Goal: Information Seeking & Learning: Understand process/instructions

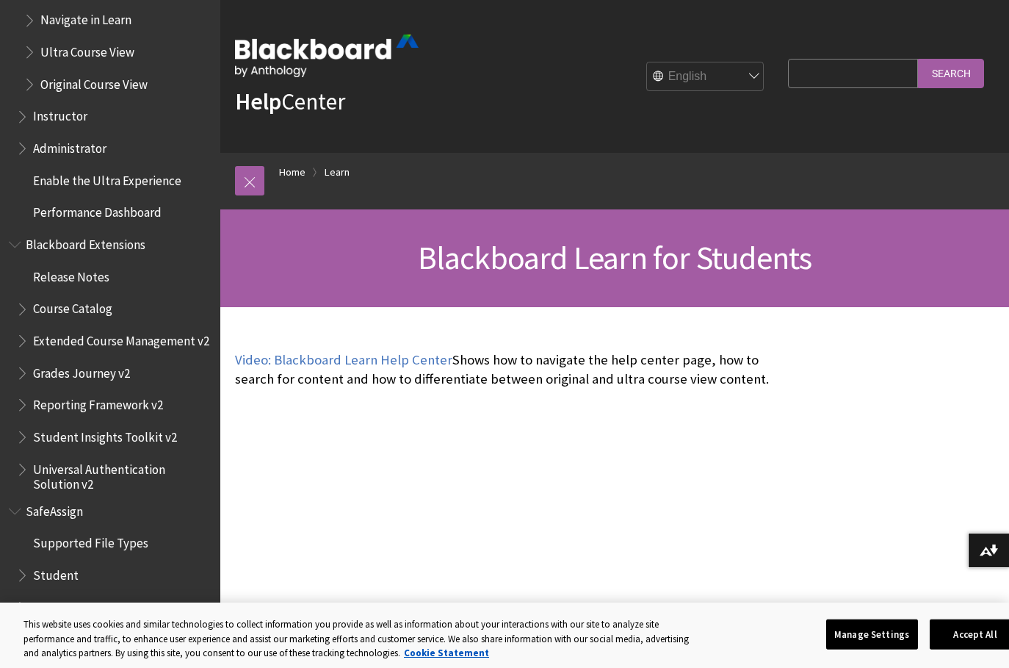
click at [820, 72] on input "Search Query" at bounding box center [853, 73] width 130 height 29
type input "finding feedback"
click at [918, 59] on input "Search" at bounding box center [951, 73] width 66 height 29
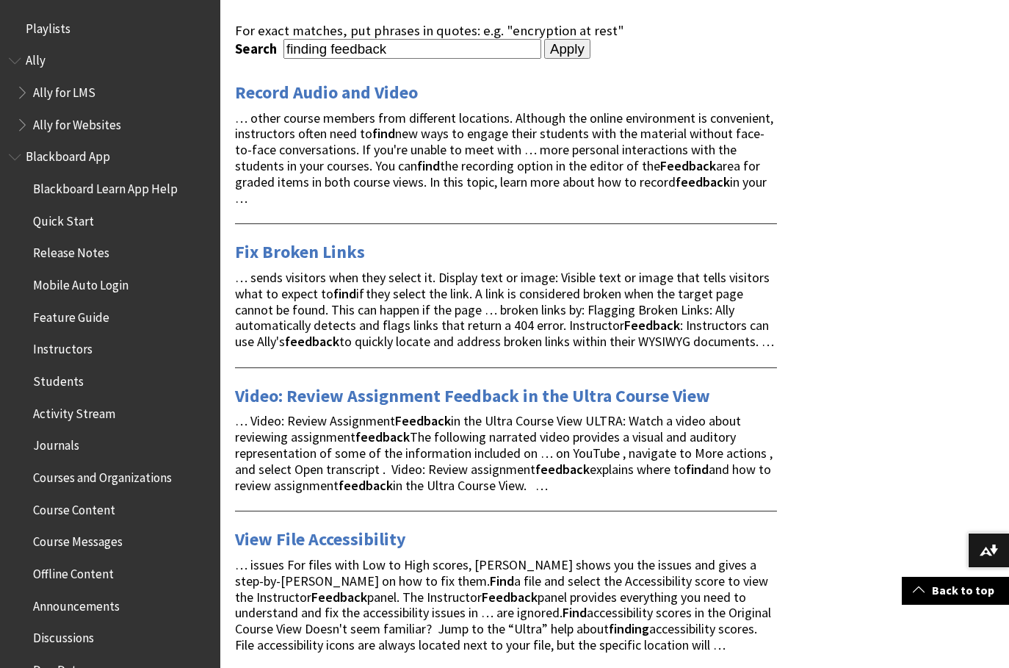
scroll to position [219, 0]
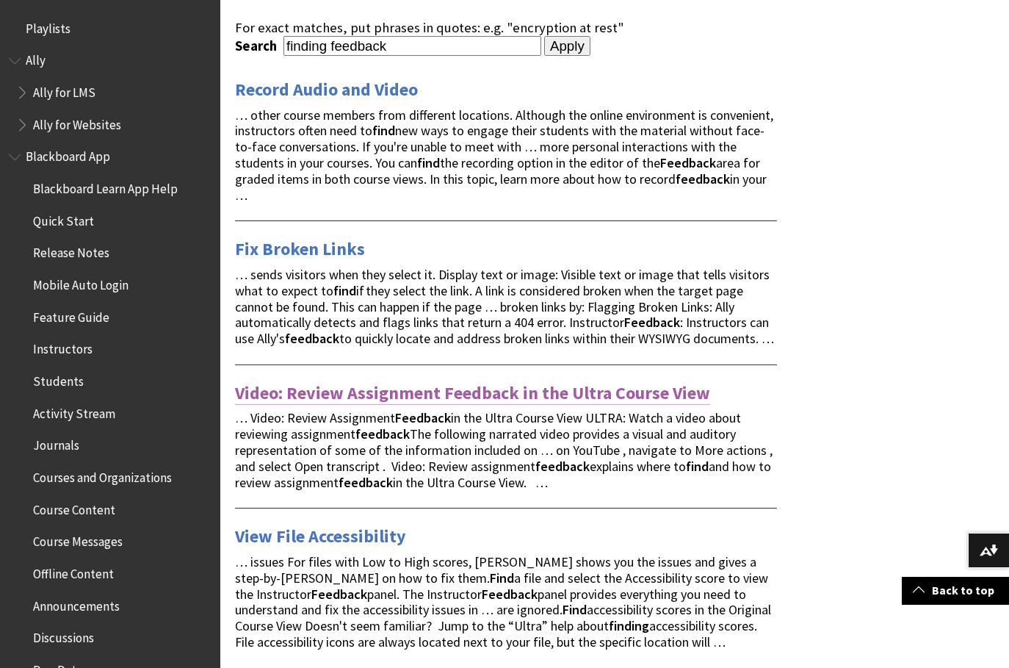
click at [411, 405] on link "Video: Review Assignment Feedback in the Ultra Course View" at bounding box center [472, 393] width 475 height 24
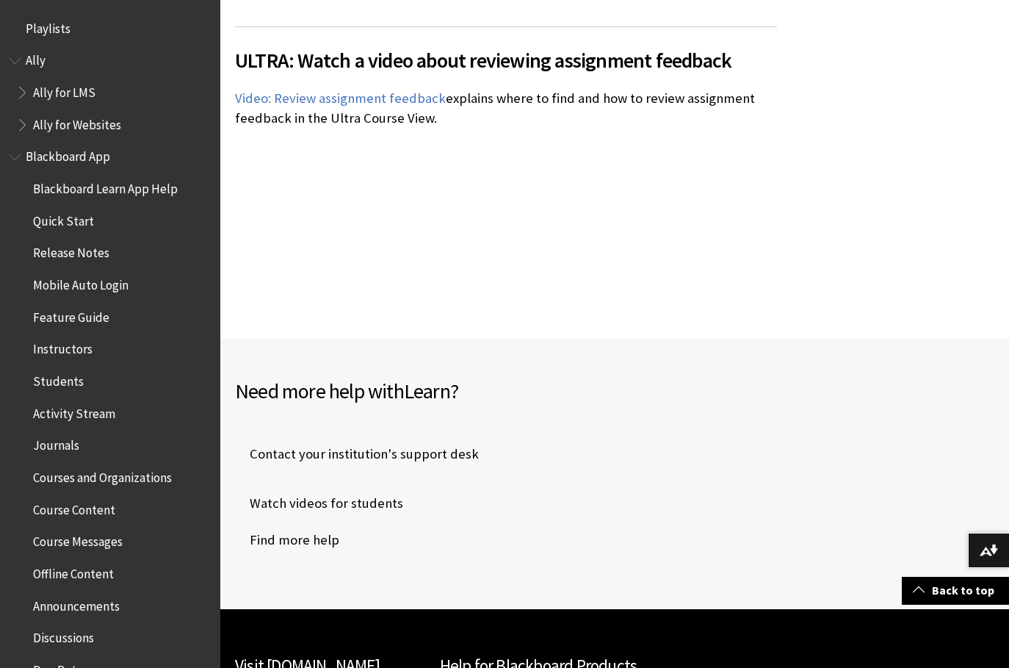
scroll to position [367, 0]
